Goal: Task Accomplishment & Management: Manage account settings

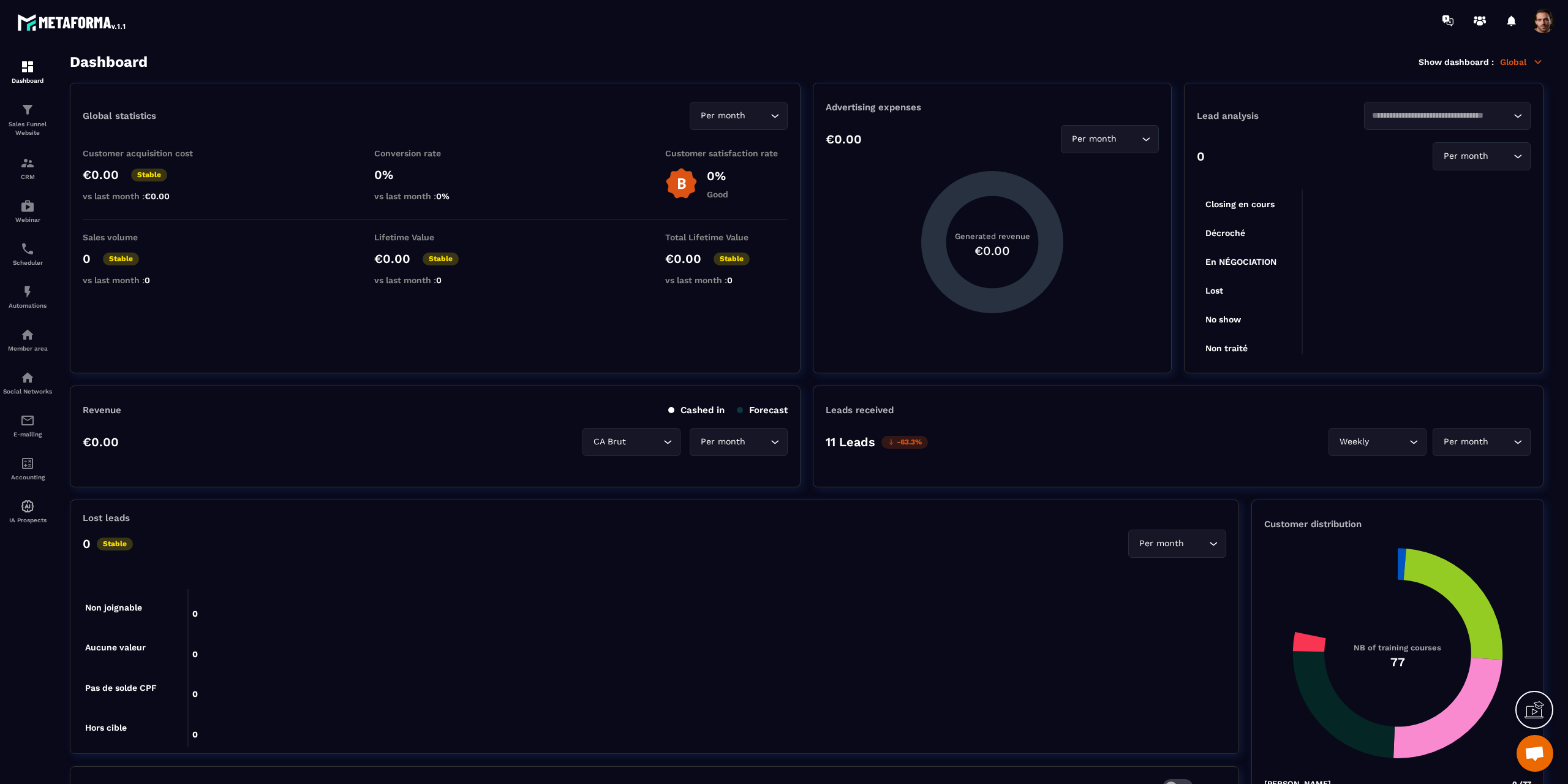
click at [1542, 26] on span at bounding box center [1544, 21] width 24 height 24
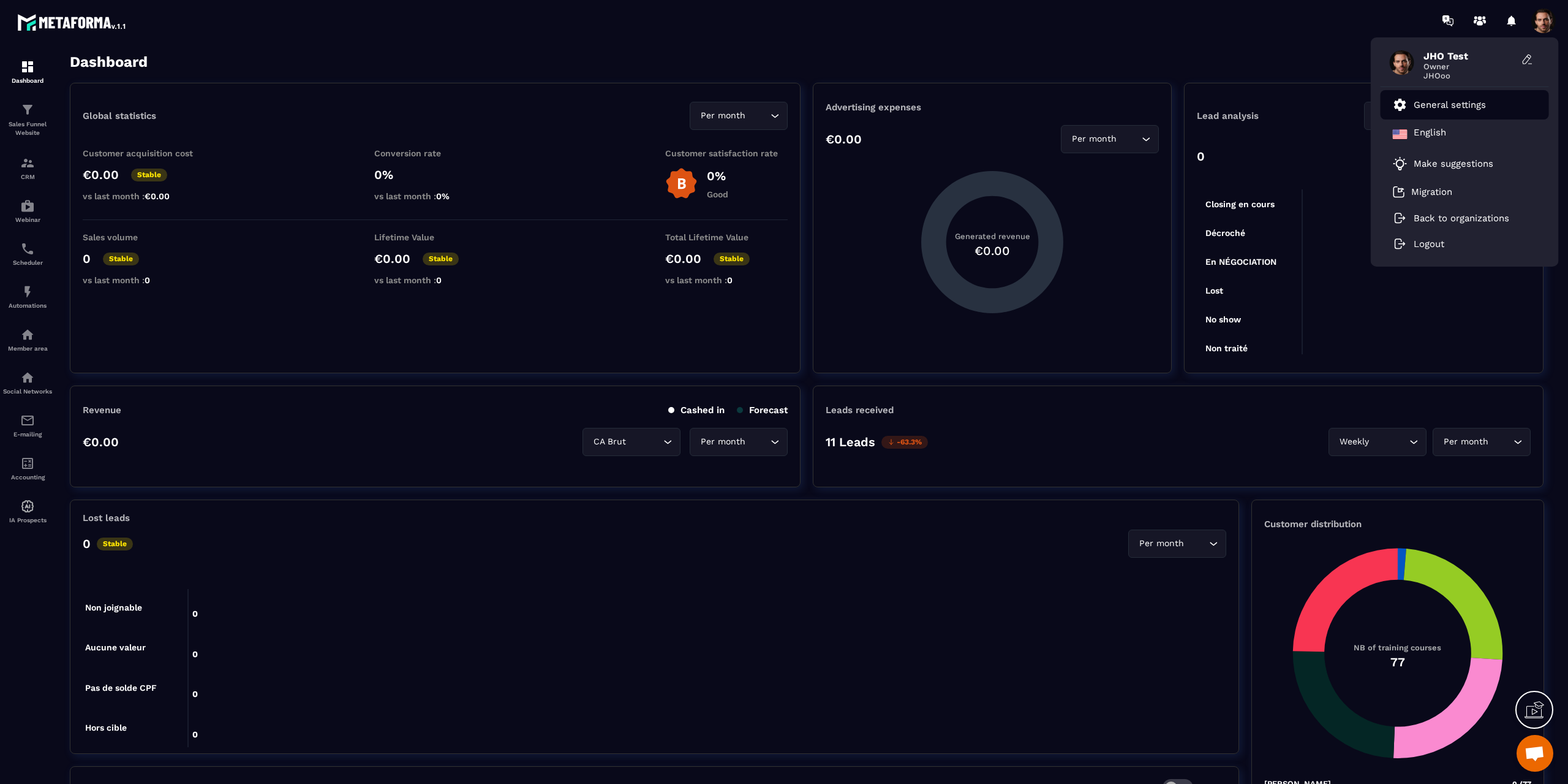
click at [1456, 108] on p "General settings" at bounding box center [1450, 105] width 73 height 11
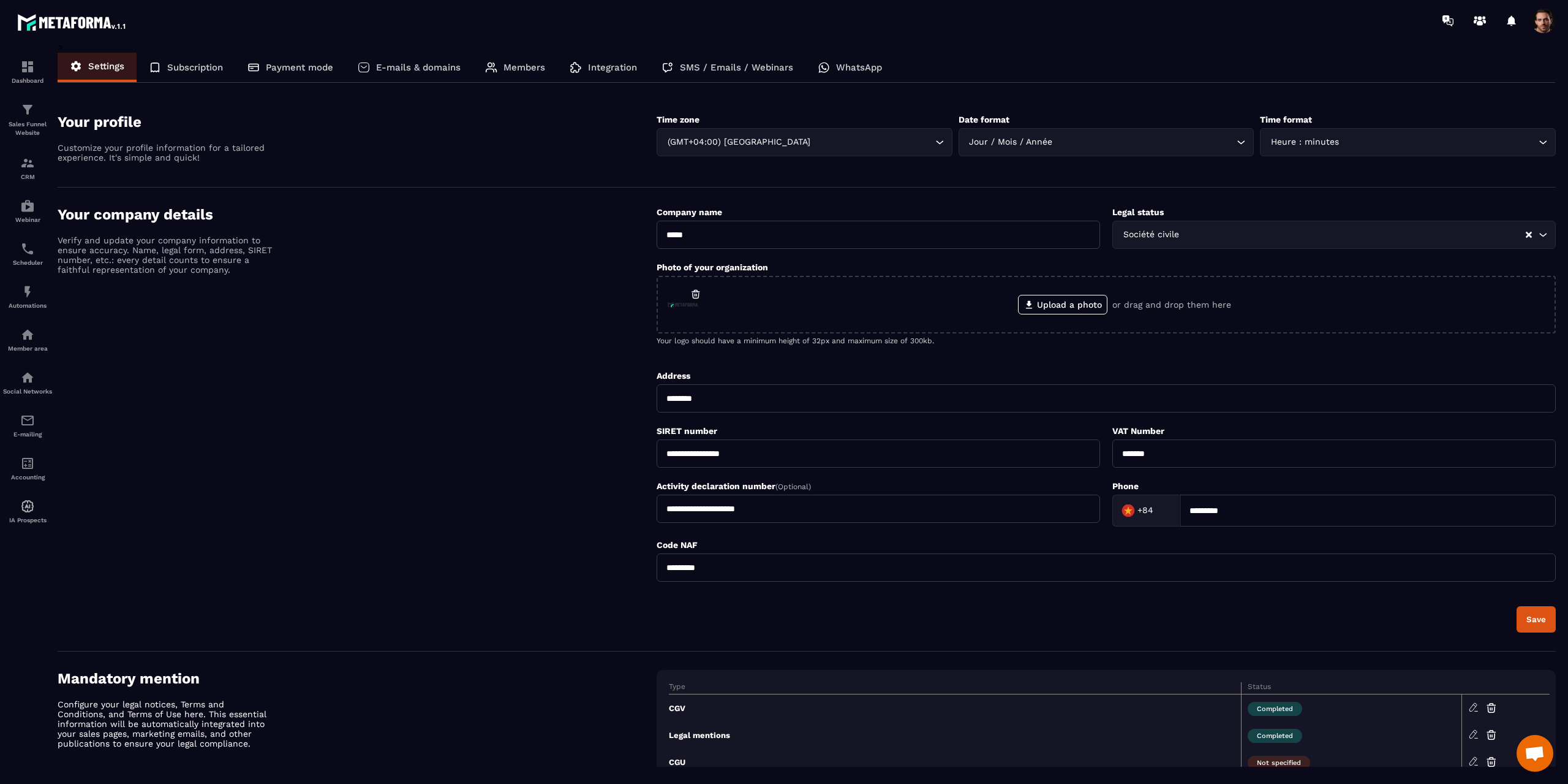
click at [612, 65] on p "Integration" at bounding box center [612, 68] width 49 height 11
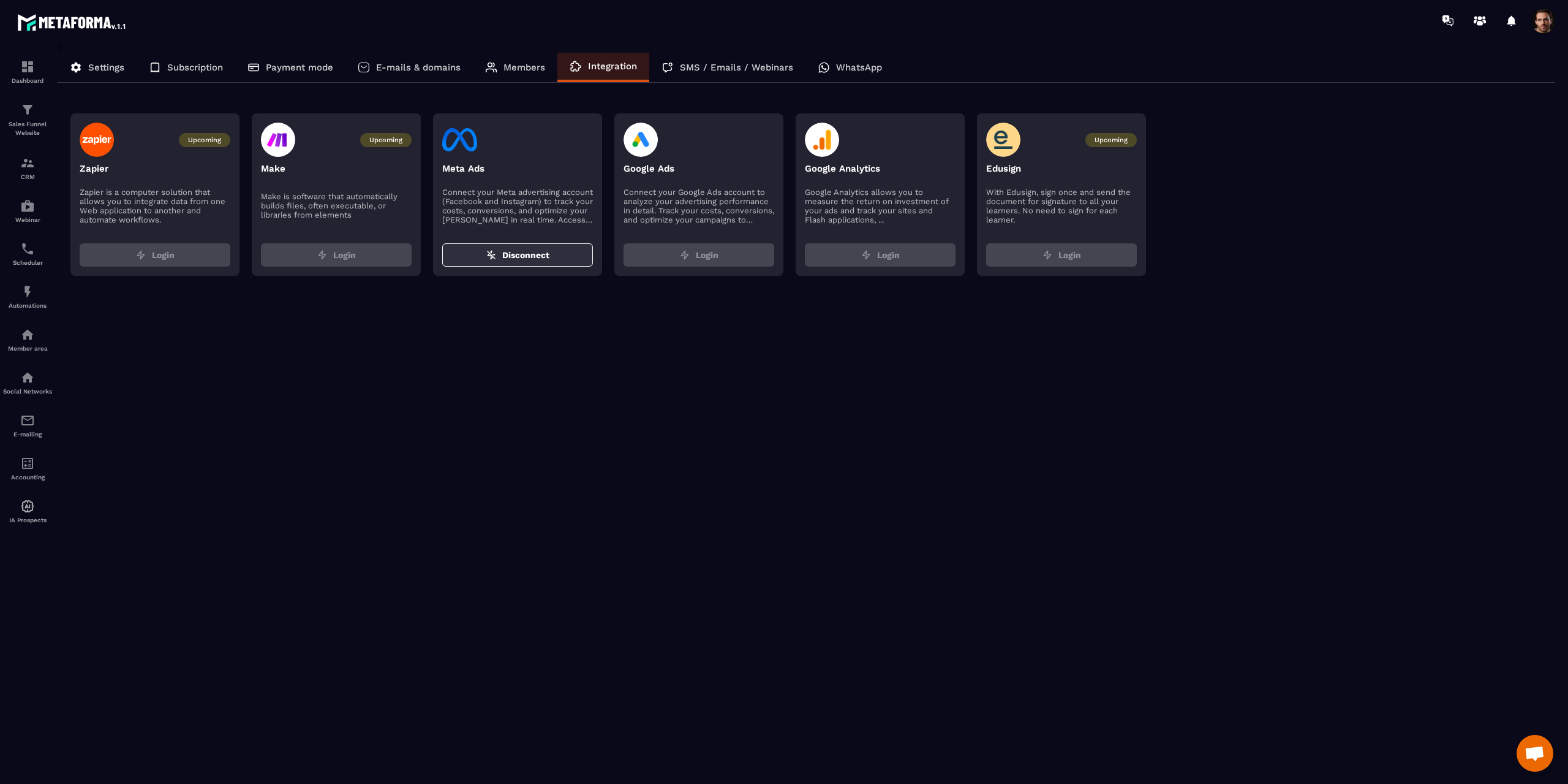
click at [533, 260] on span "Disconnect" at bounding box center [526, 255] width 47 height 12
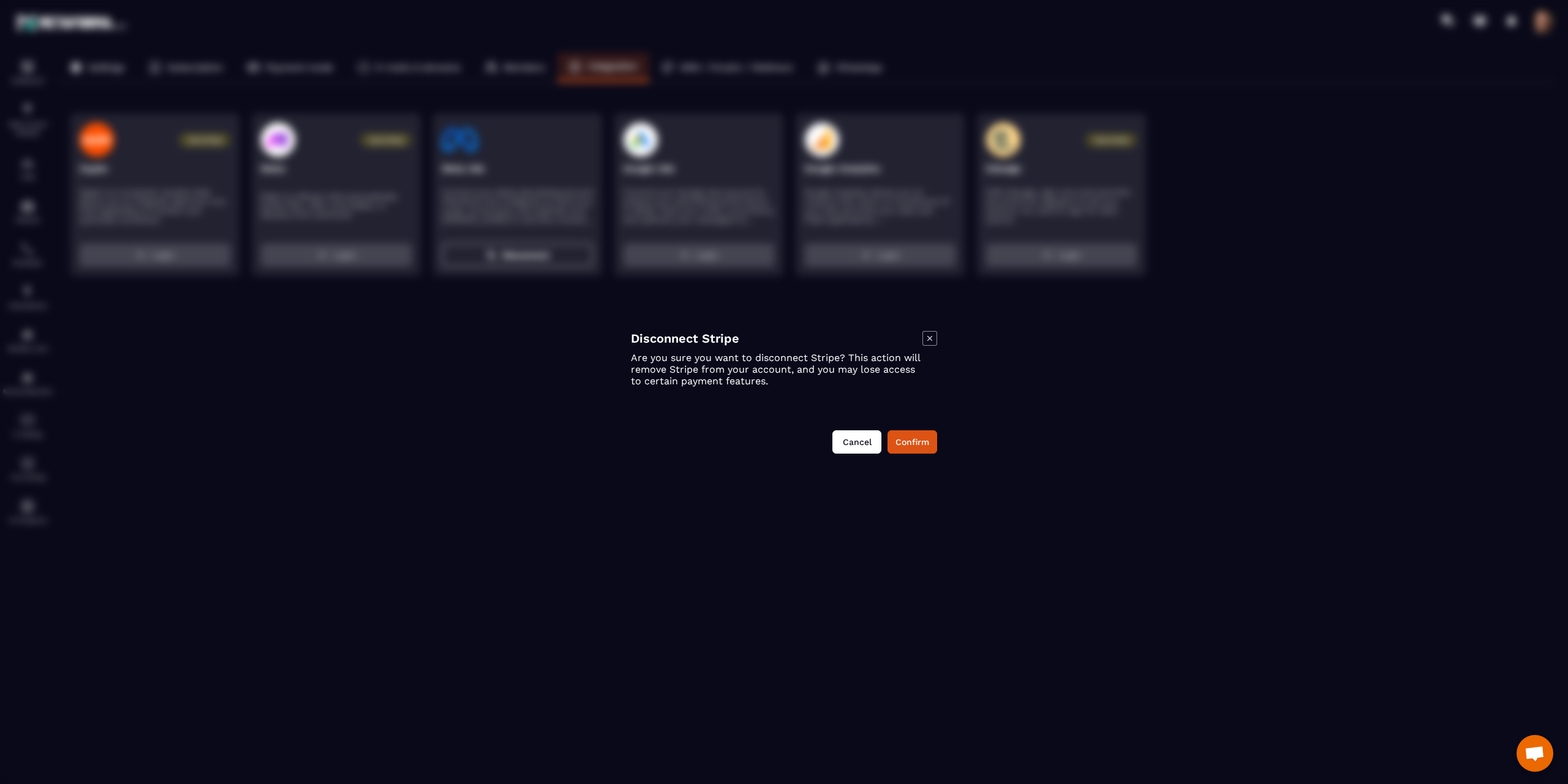
click at [852, 448] on button "Cancel" at bounding box center [857, 442] width 49 height 23
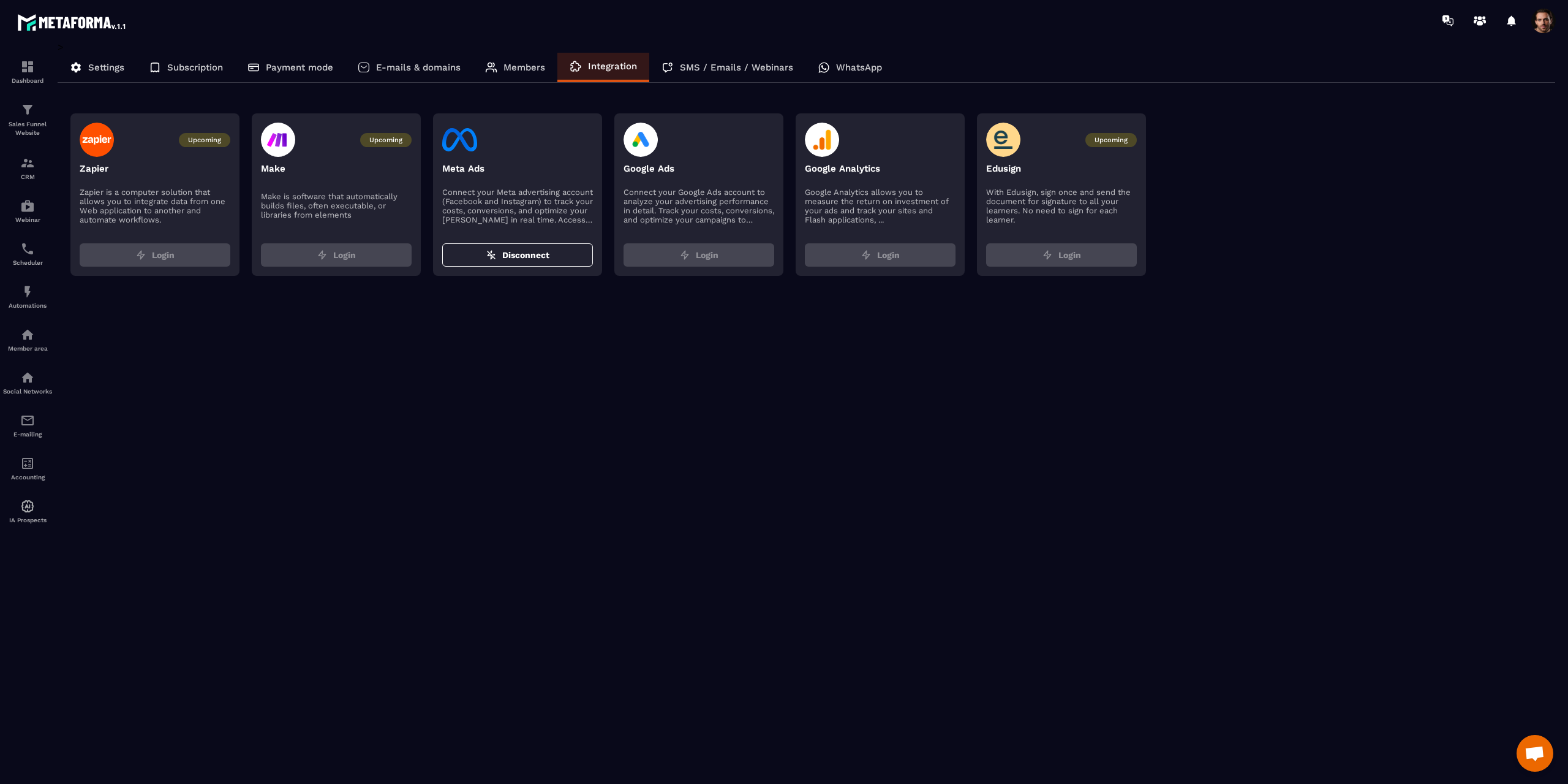
click at [538, 171] on p "Meta Ads" at bounding box center [518, 169] width 151 height 11
click at [580, 130] on div at bounding box center [518, 139] width 151 height 34
click at [585, 133] on div at bounding box center [518, 139] width 151 height 34
click at [535, 194] on p "Connect your Meta advertising account (Facebook and Instagram) to track your co…" at bounding box center [518, 206] width 151 height 37
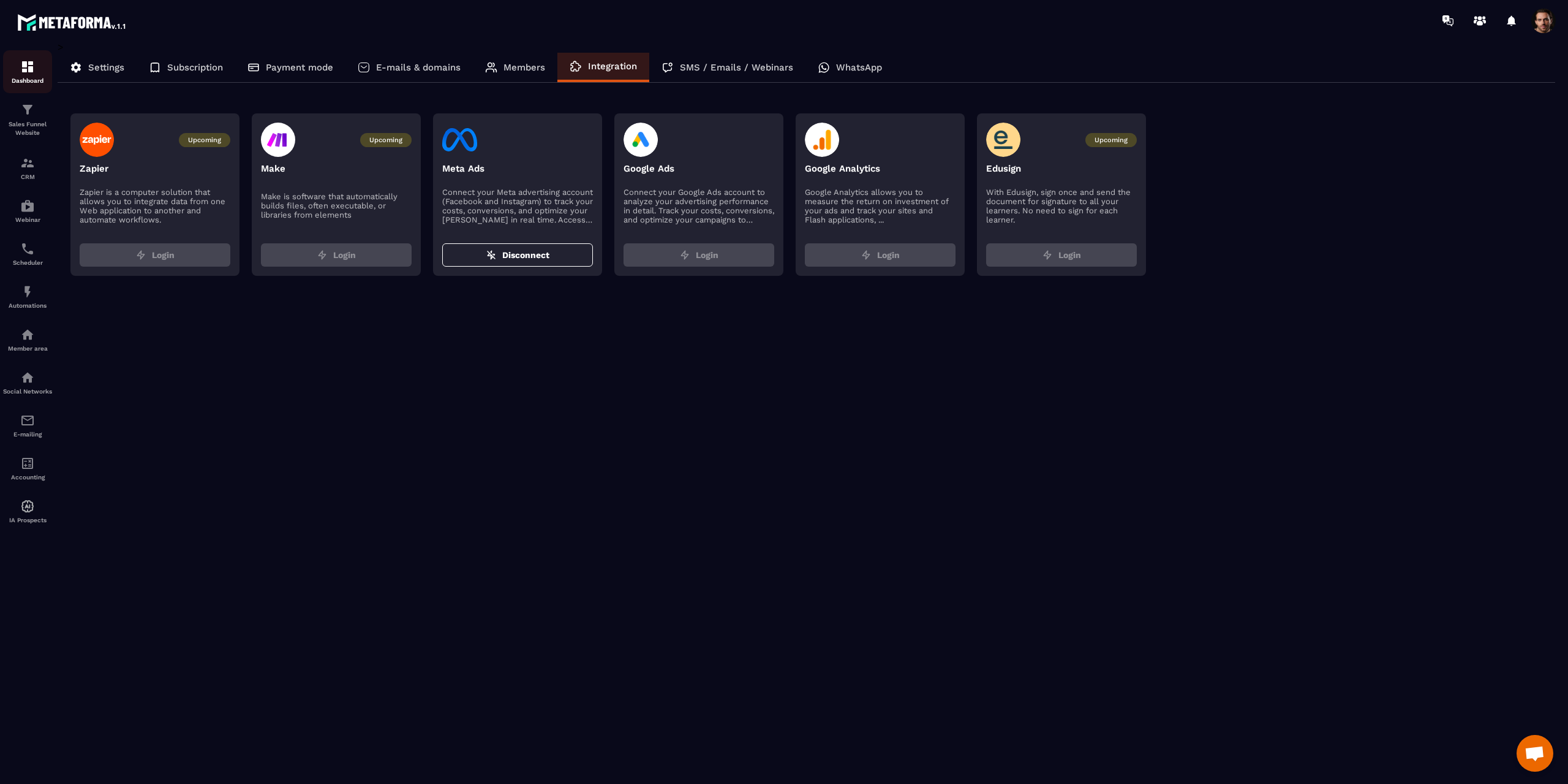
click at [25, 78] on p "Dashboard" at bounding box center [27, 80] width 49 height 6
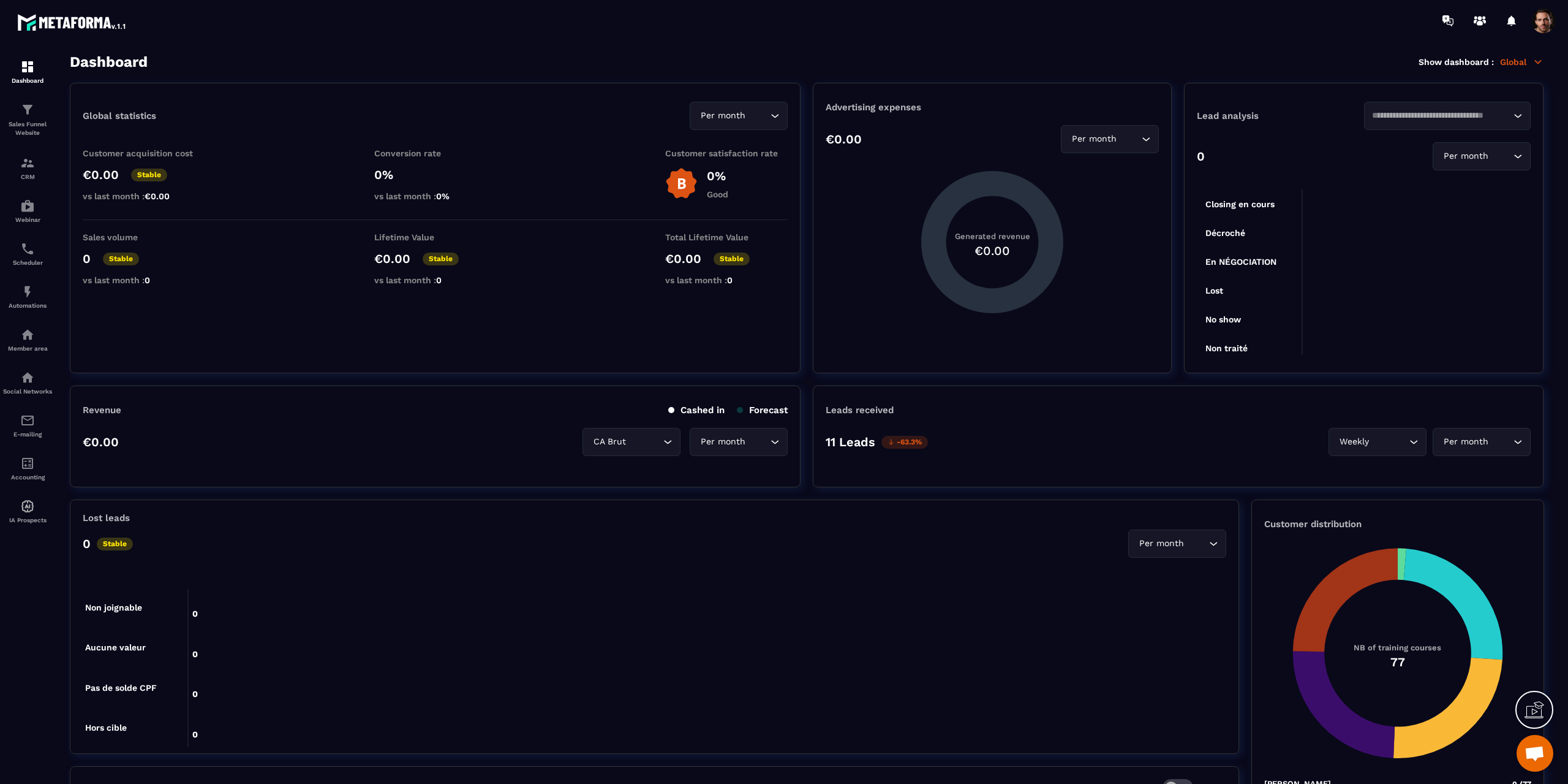
click at [1517, 60] on p "Global" at bounding box center [1522, 62] width 43 height 11
click at [1476, 120] on link "Marketing" at bounding box center [1469, 117] width 105 height 11
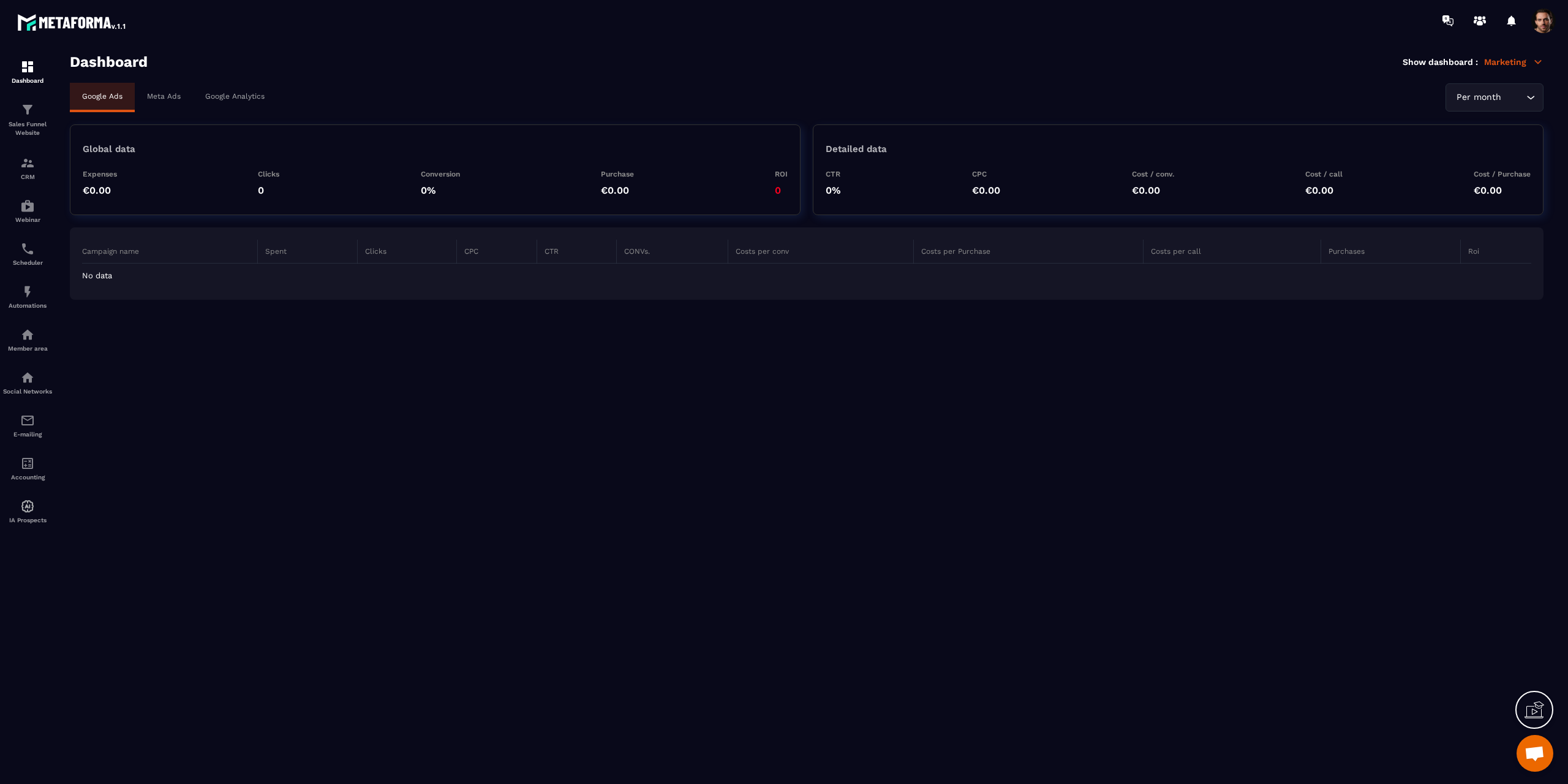
click at [174, 97] on p "Meta Ads" at bounding box center [164, 96] width 33 height 9
click at [1472, 91] on div "Per month" at bounding box center [1488, 97] width 73 height 14
click at [1481, 170] on p "Custom date" at bounding box center [1495, 171] width 73 height 12
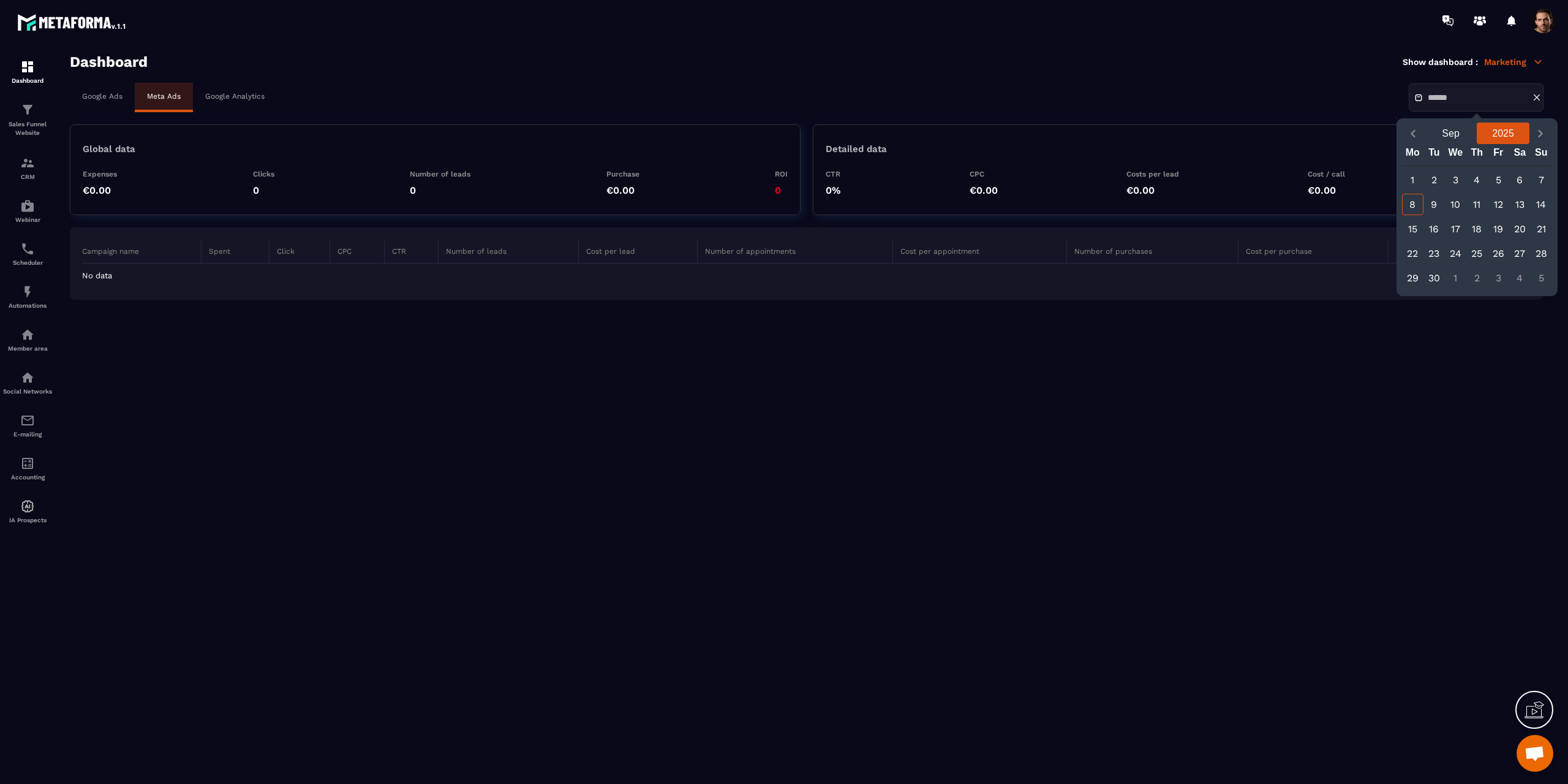
click at [1503, 132] on button "2025" at bounding box center [1503, 133] width 53 height 21
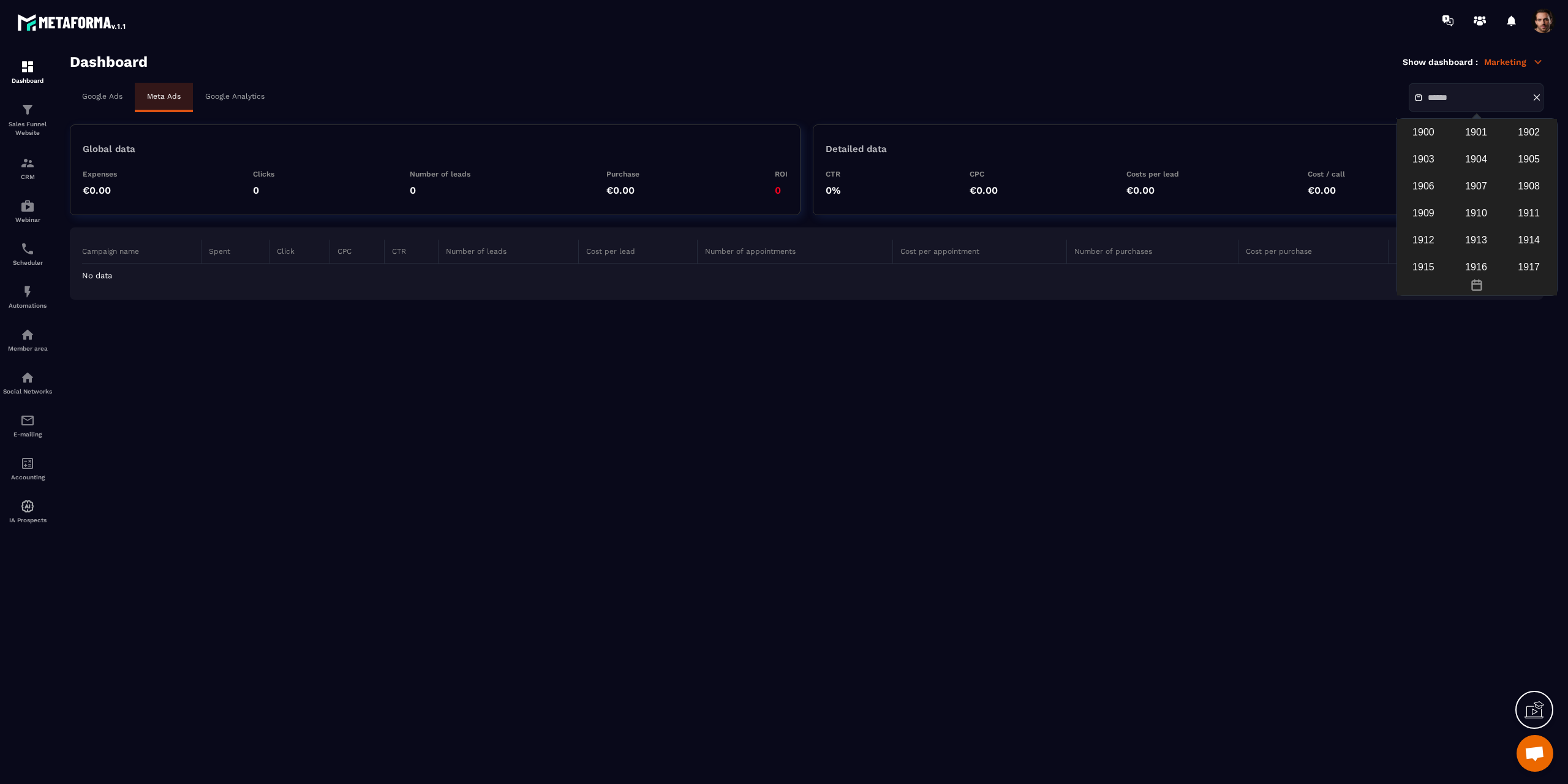
scroll to position [1068, 0]
click at [1429, 182] on div "2023" at bounding box center [1424, 170] width 49 height 23
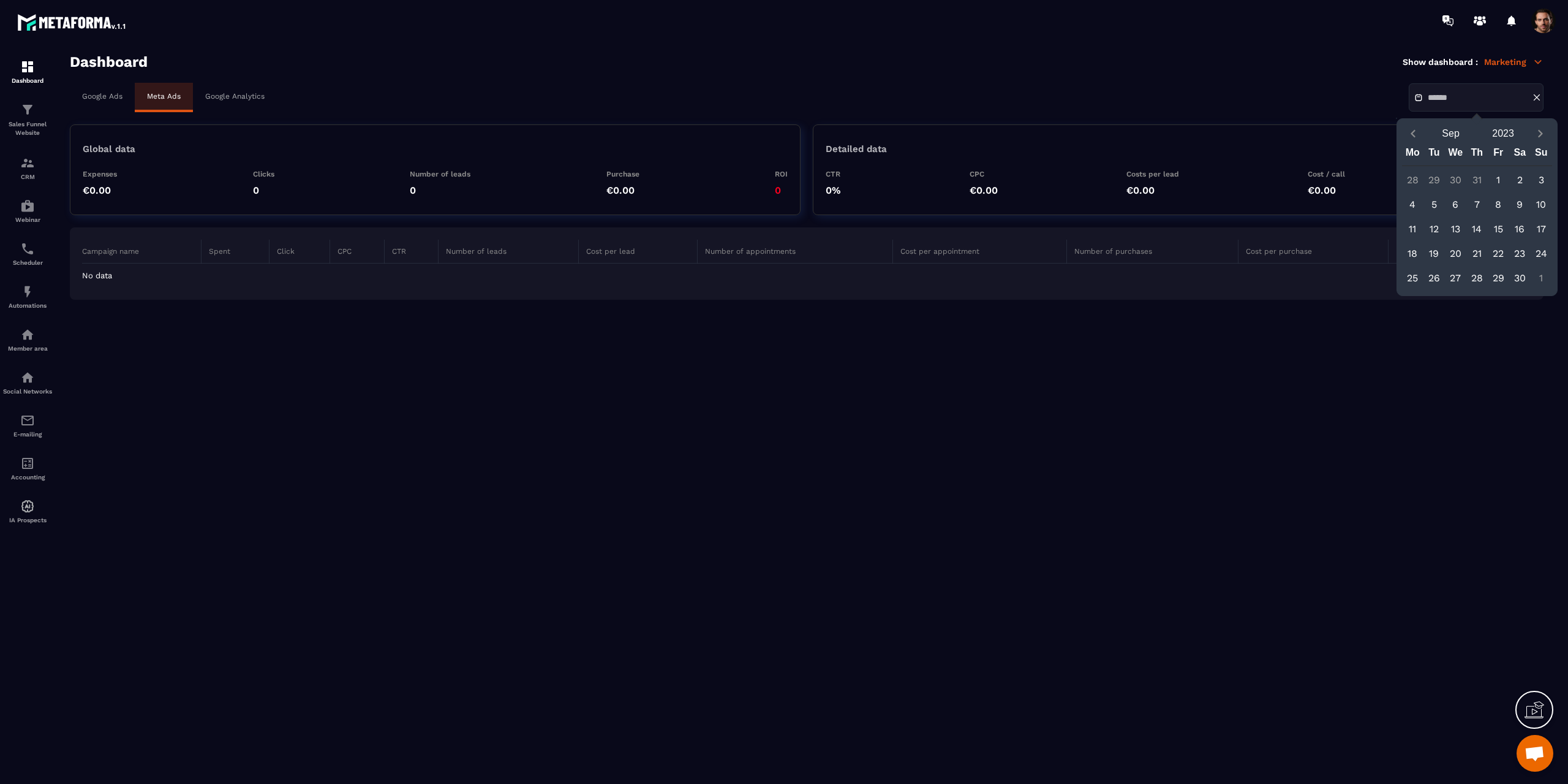
click at [1498, 177] on div "1" at bounding box center [1498, 180] width 21 height 21
click at [1538, 135] on icon "Next month" at bounding box center [1540, 133] width 12 height 12
click at [1416, 132] on icon "Previous month" at bounding box center [1413, 133] width 12 height 12
click at [1505, 135] on button "2023" at bounding box center [1503, 133] width 53 height 21
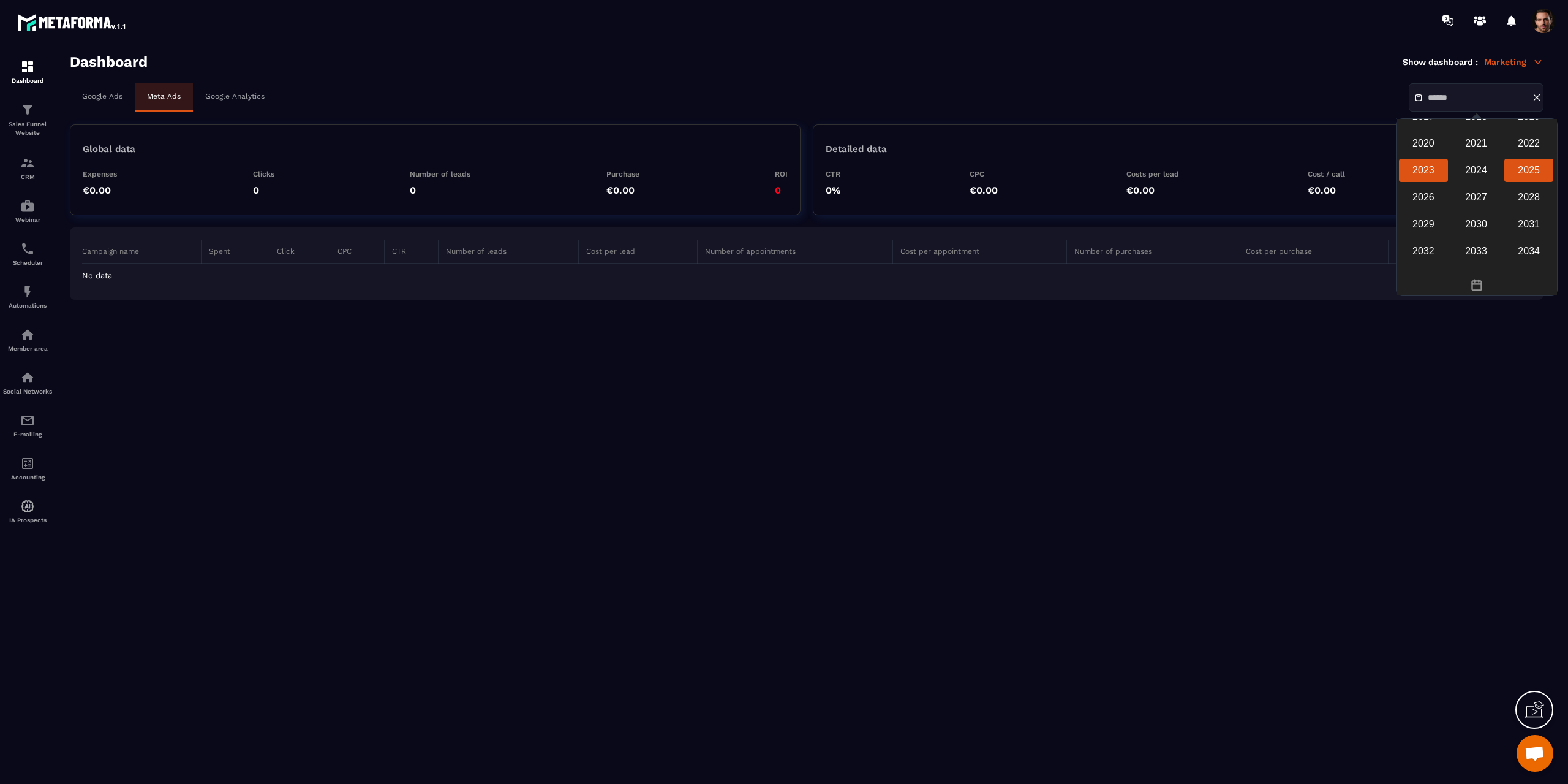
click at [1529, 182] on div "2025" at bounding box center [1529, 170] width 49 height 23
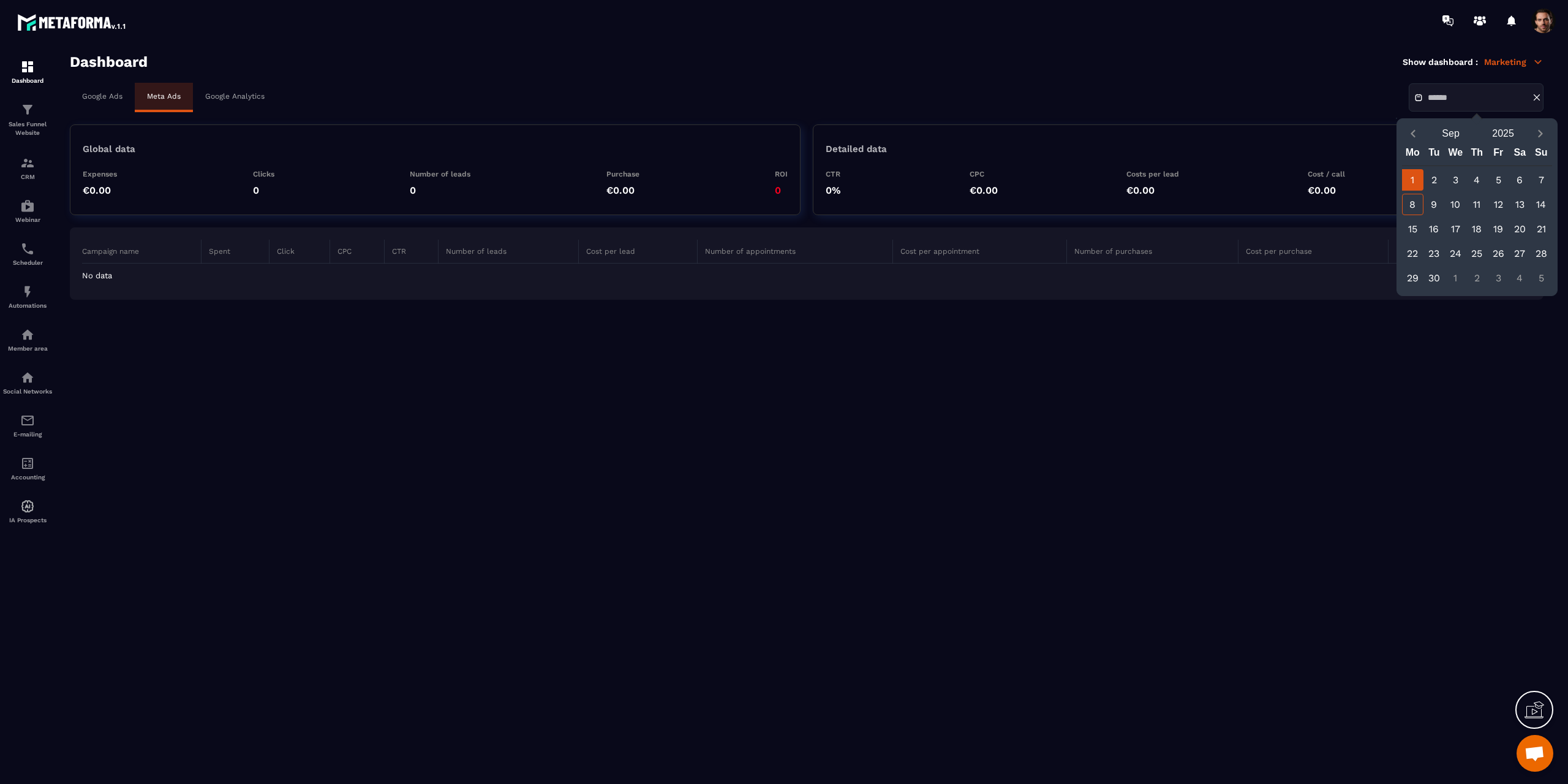
click at [1417, 176] on div "1" at bounding box center [1413, 180] width 21 height 21
type input "**********"
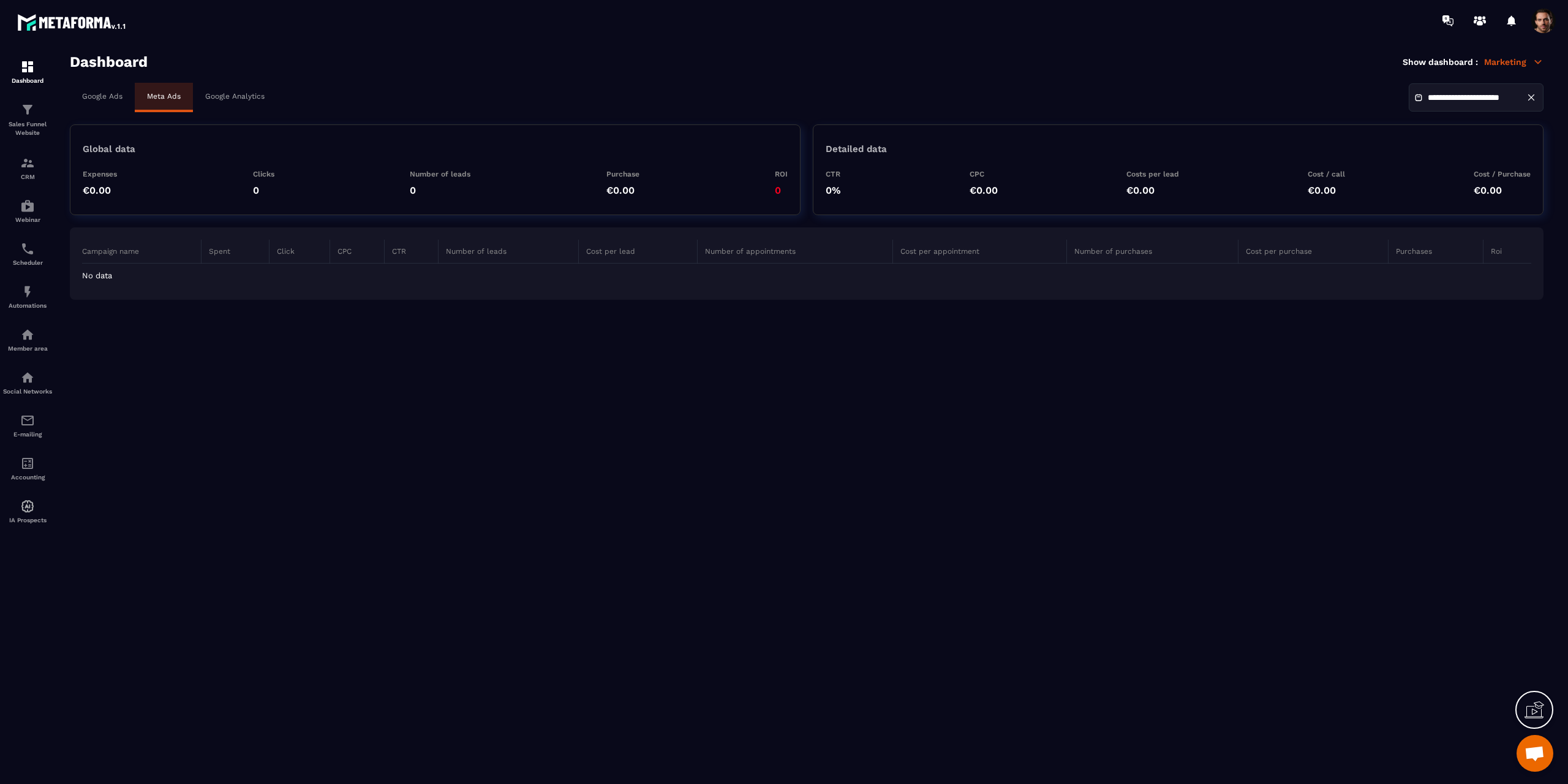
click at [1542, 28] on span at bounding box center [1544, 21] width 24 height 24
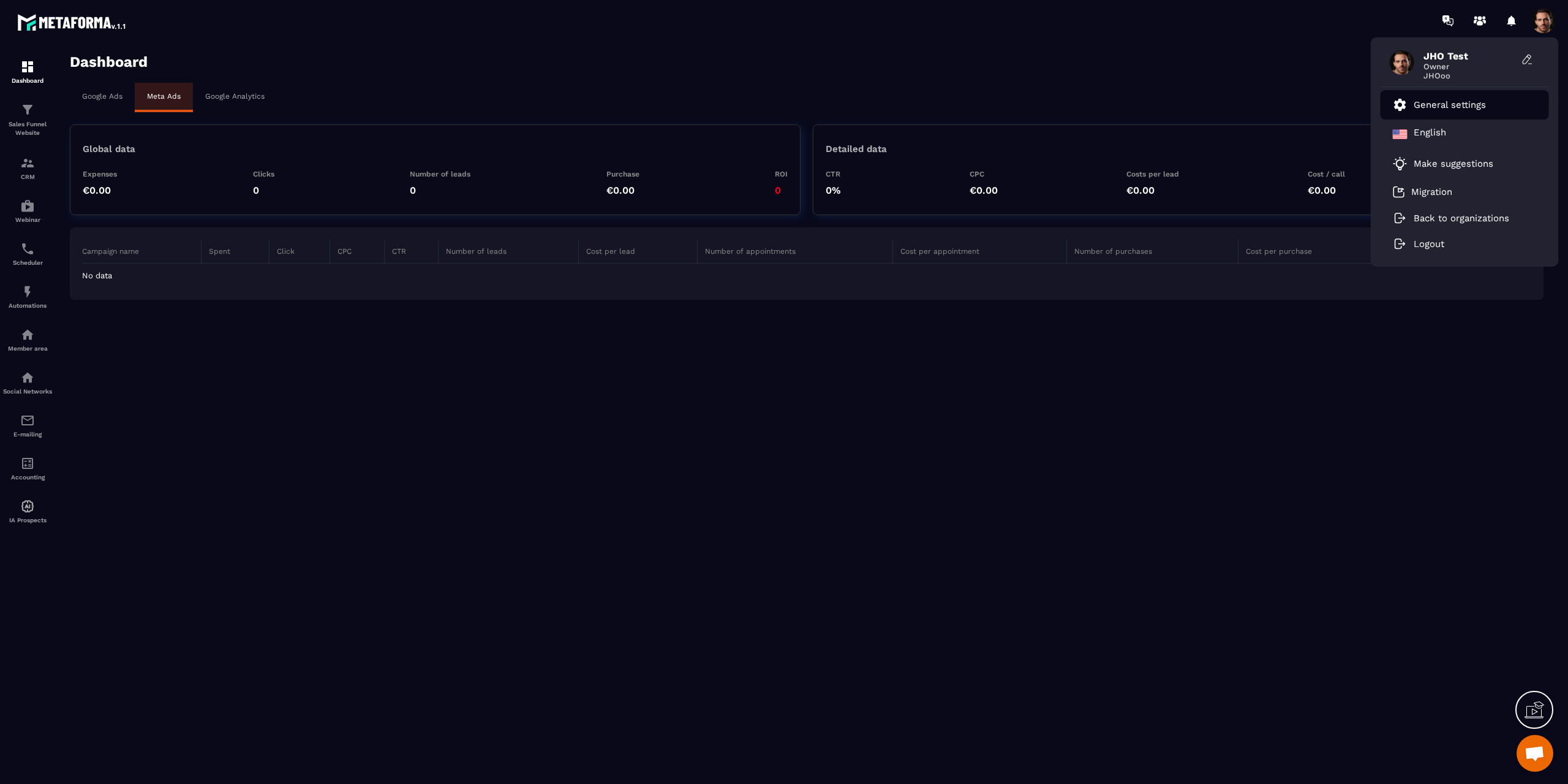
click at [1428, 105] on p "General settings" at bounding box center [1450, 105] width 73 height 11
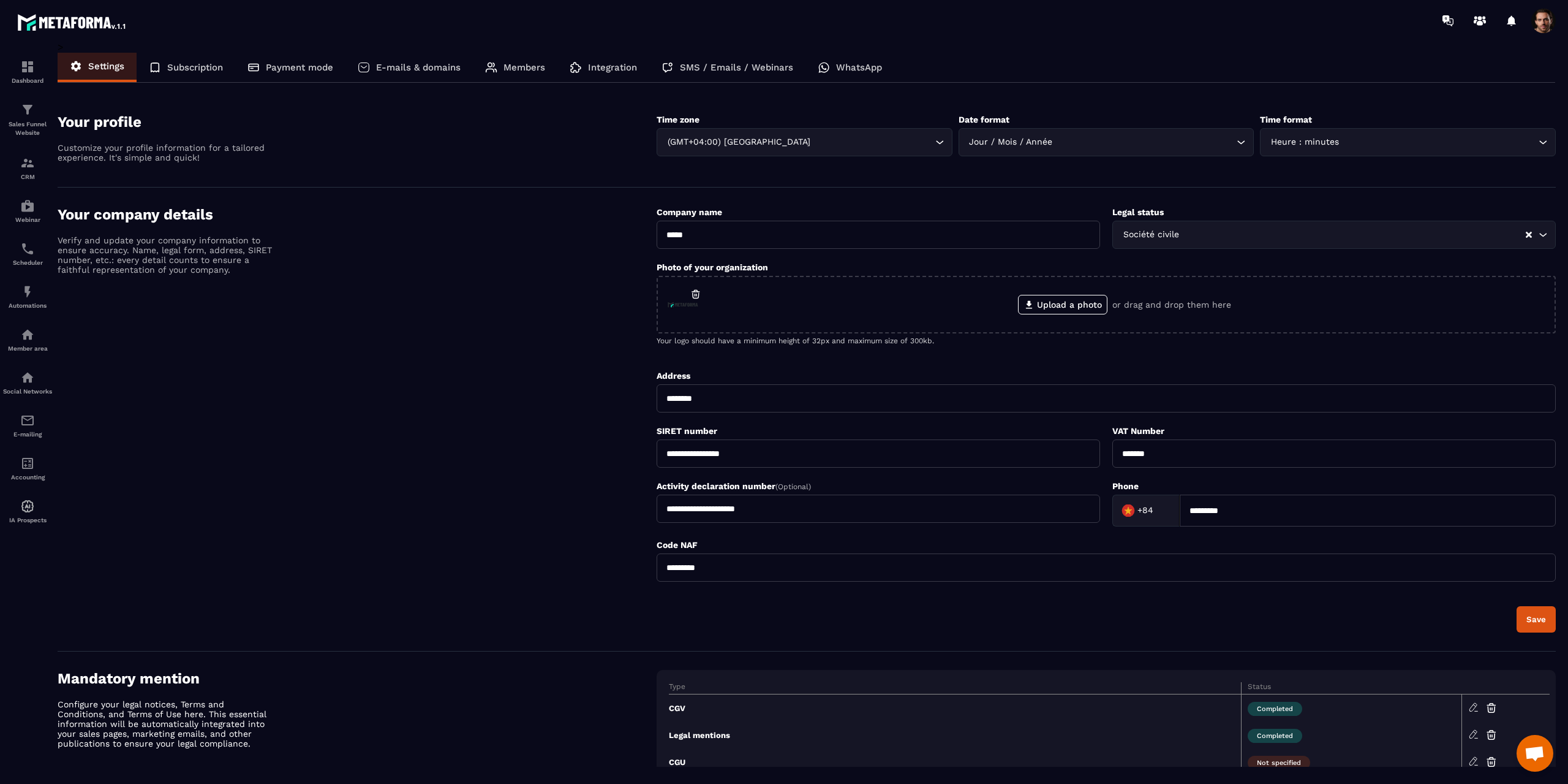
click at [589, 65] on div "Integration" at bounding box center [603, 67] width 92 height 29
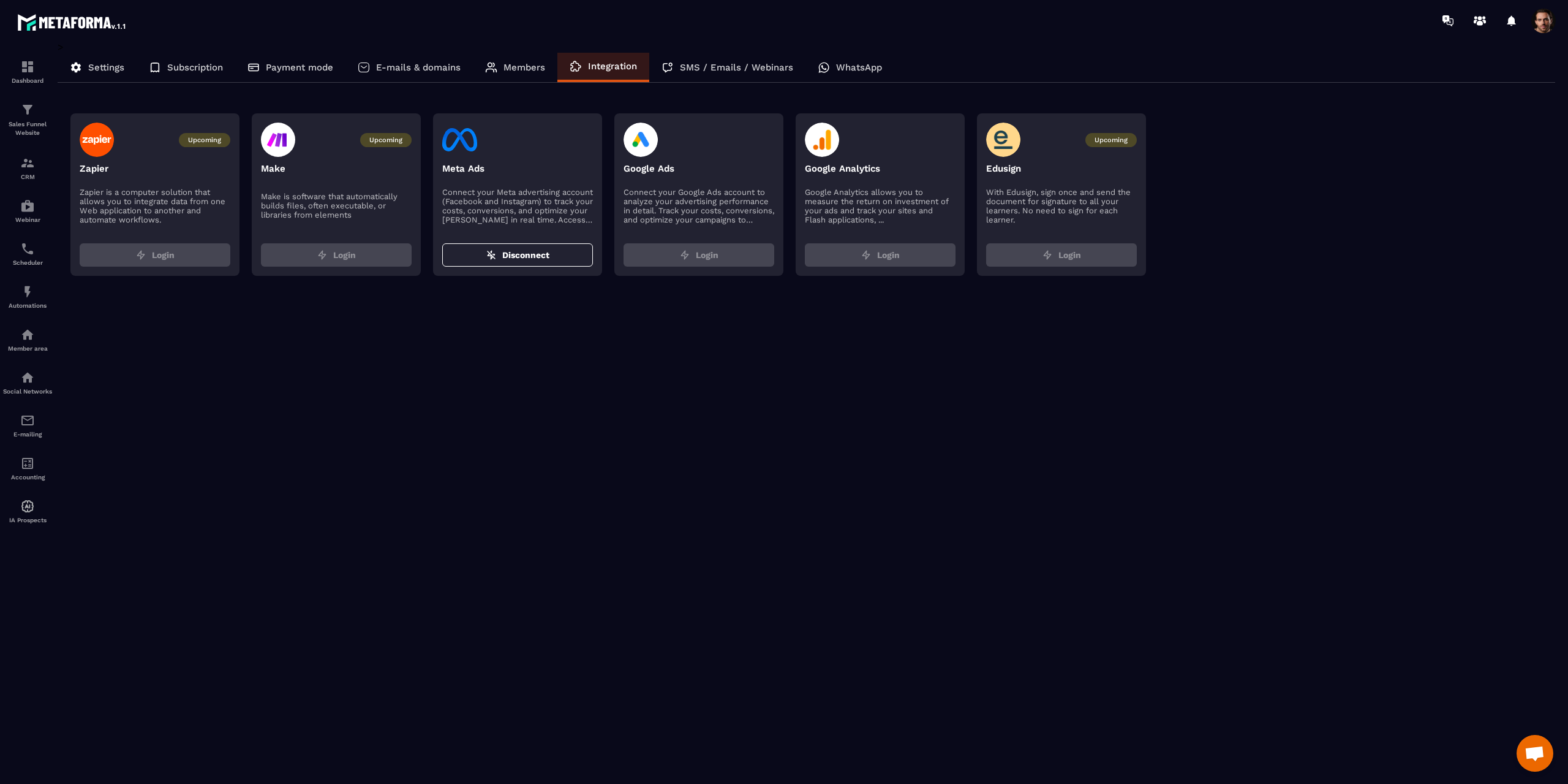
click at [525, 203] on p "Connect your Meta advertising account (Facebook and Instagram) to track your co…" at bounding box center [518, 206] width 151 height 37
click at [466, 144] on img at bounding box center [459, 139] width 35 height 34
click at [521, 253] on span "Disconnect" at bounding box center [526, 255] width 47 height 12
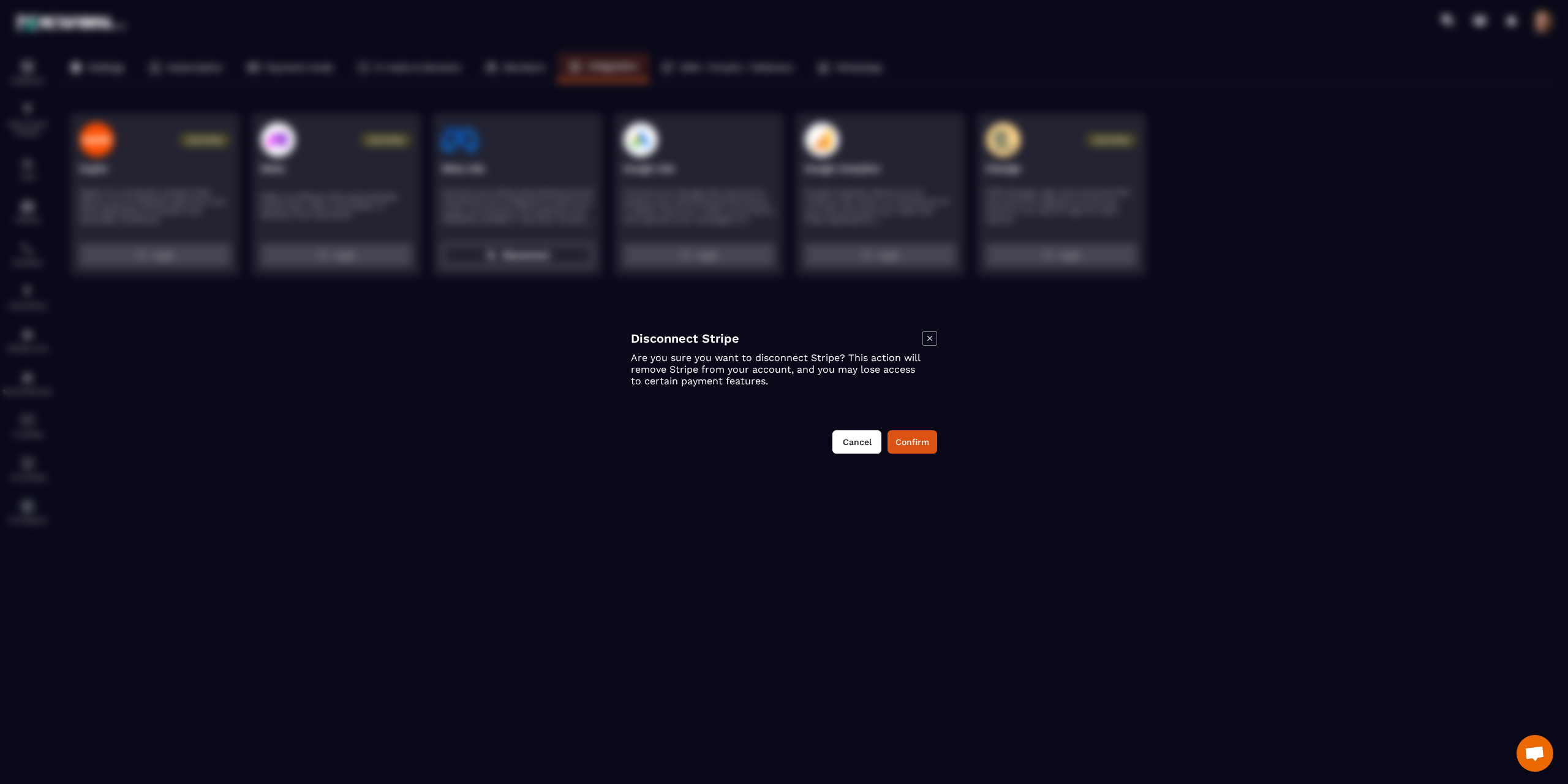
click at [855, 447] on button "Cancel" at bounding box center [857, 442] width 49 height 23
